Goal: Find specific page/section: Find specific page/section

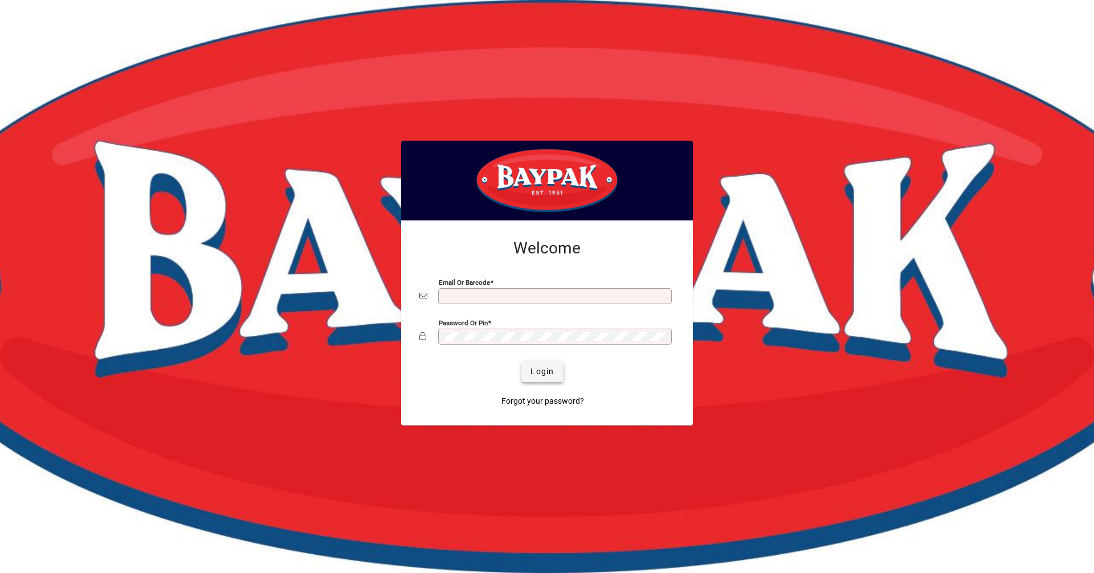
type input "**********"
click at [546, 384] on span "submit" at bounding box center [542, 371] width 42 height 27
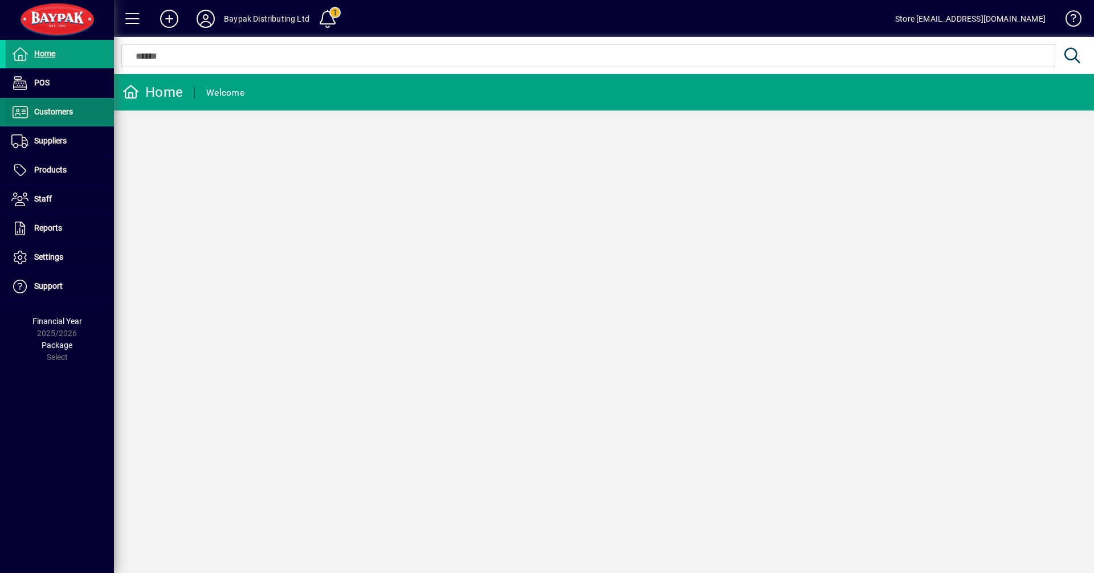
click at [59, 107] on span "Customers" at bounding box center [53, 111] width 39 height 9
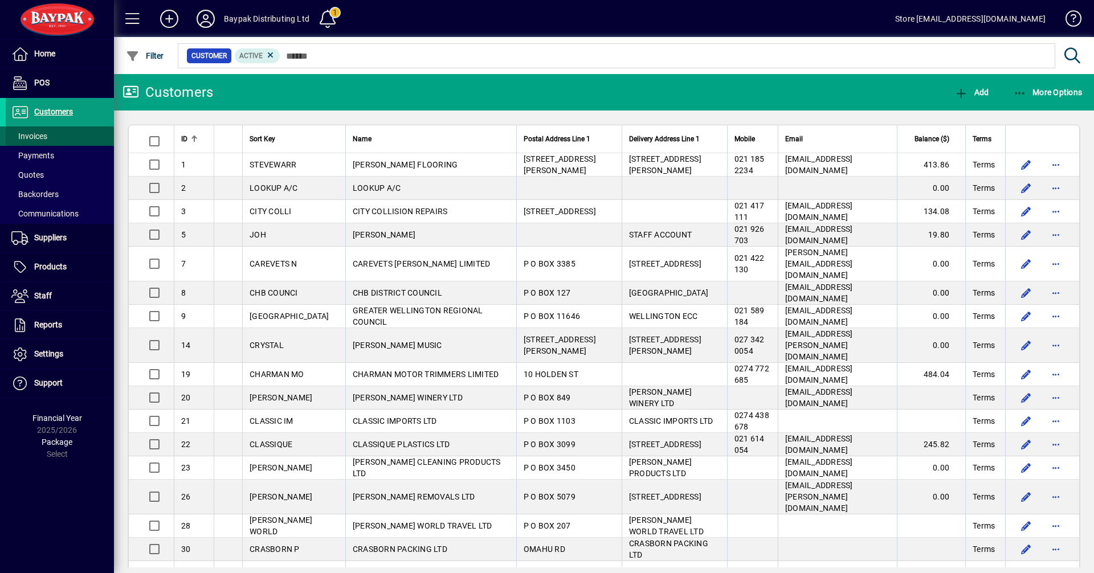
click at [51, 140] on span at bounding box center [60, 135] width 108 height 27
